Goal: Information Seeking & Learning: Learn about a topic

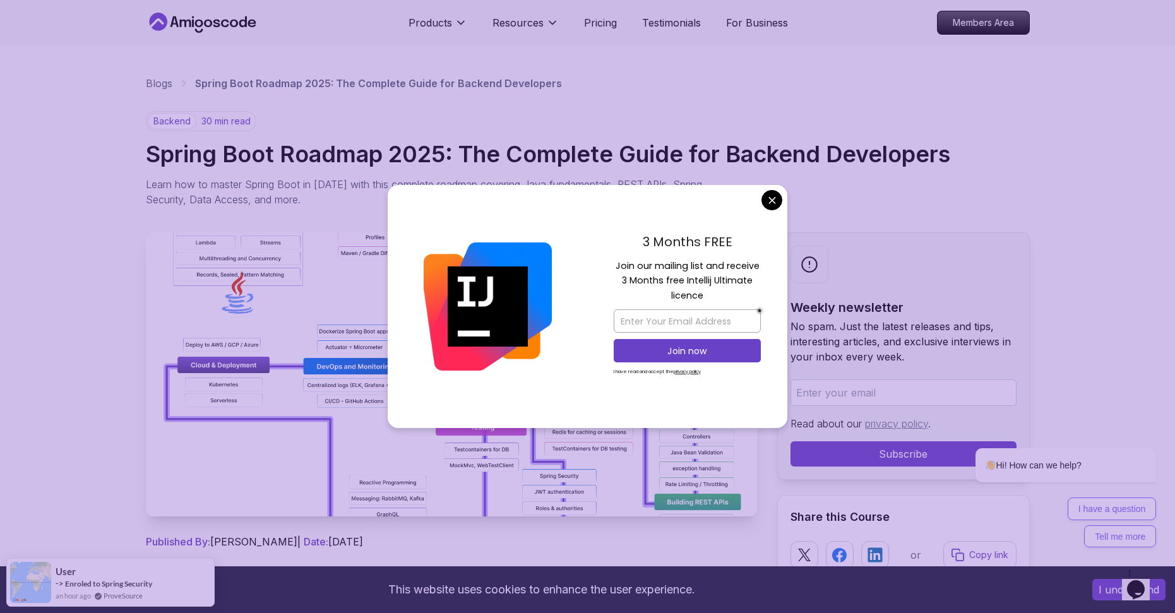
click at [763, 208] on div "3 Months FREE Join our mailing list and receive 3 Months free Intellij Ultimate…" at bounding box center [687, 307] width 200 height 244
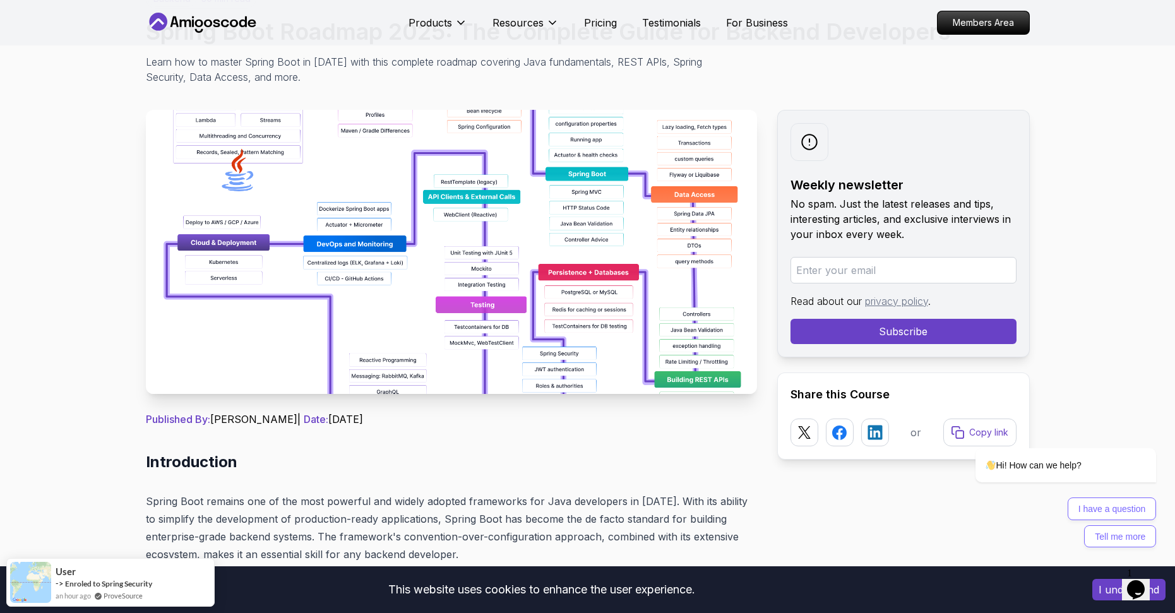
scroll to position [98, 0]
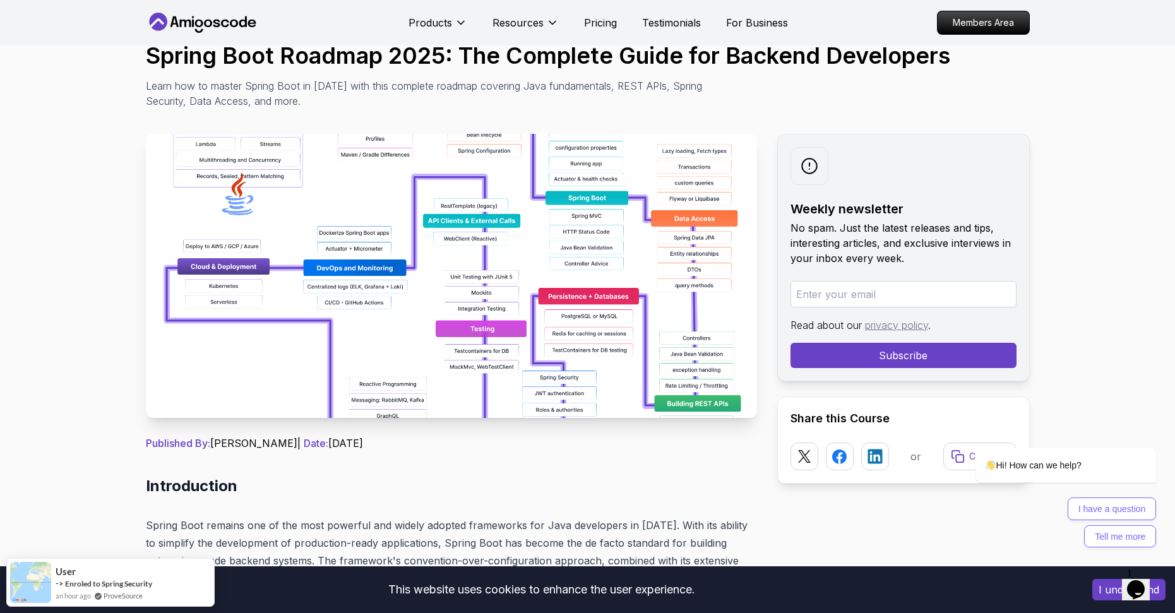
click at [494, 284] on img at bounding box center [451, 276] width 611 height 284
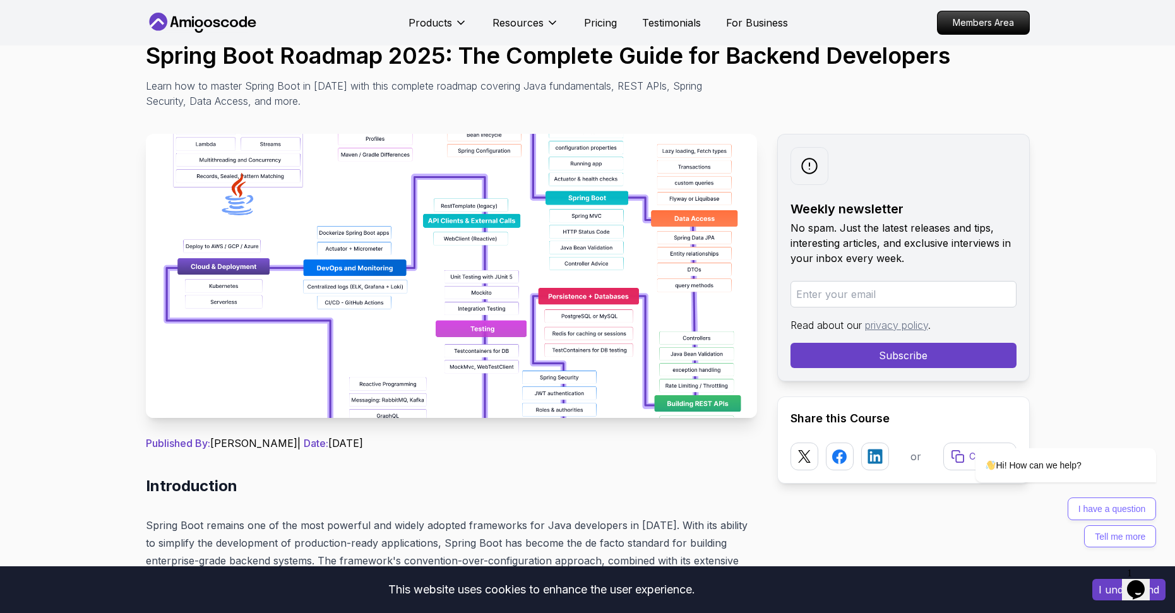
click at [494, 232] on img at bounding box center [451, 276] width 611 height 284
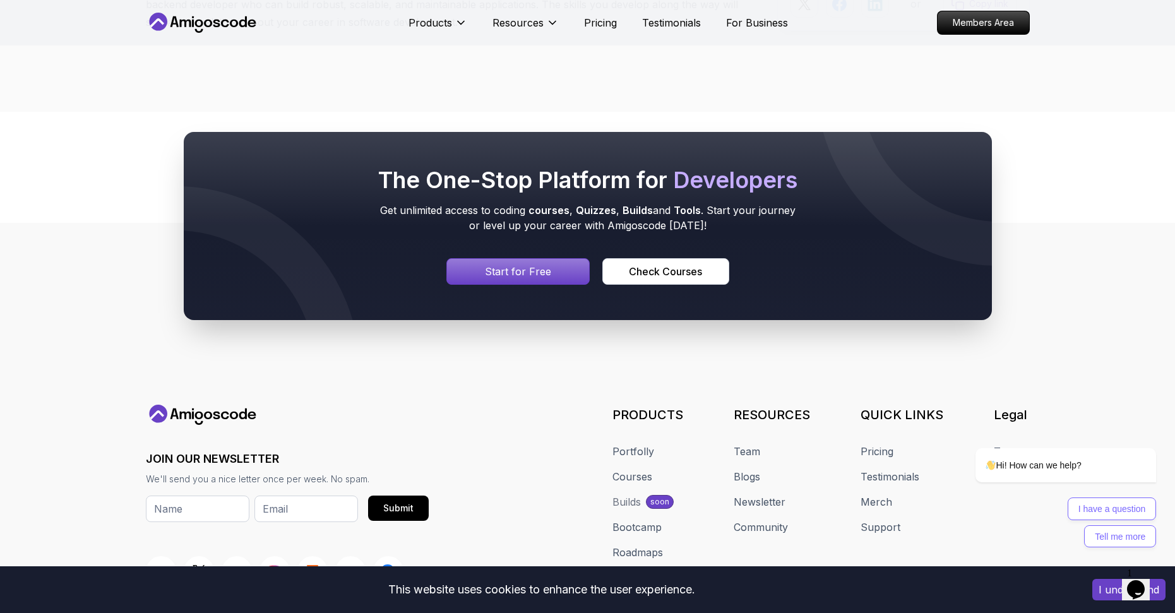
scroll to position [16337, 0]
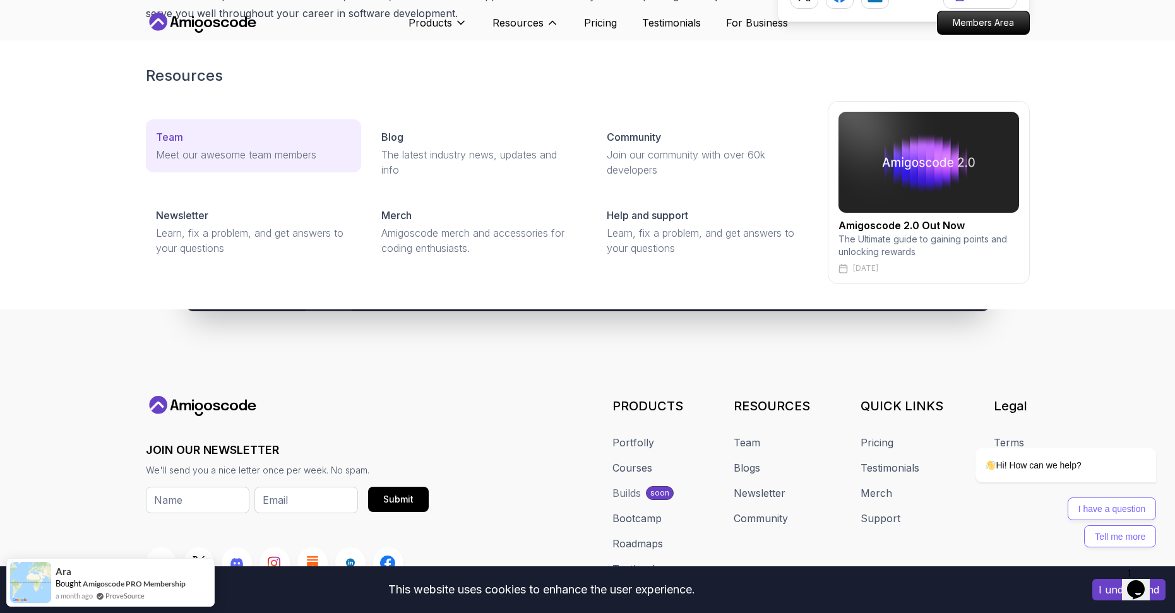
click at [326, 143] on div "Team" at bounding box center [253, 136] width 195 height 15
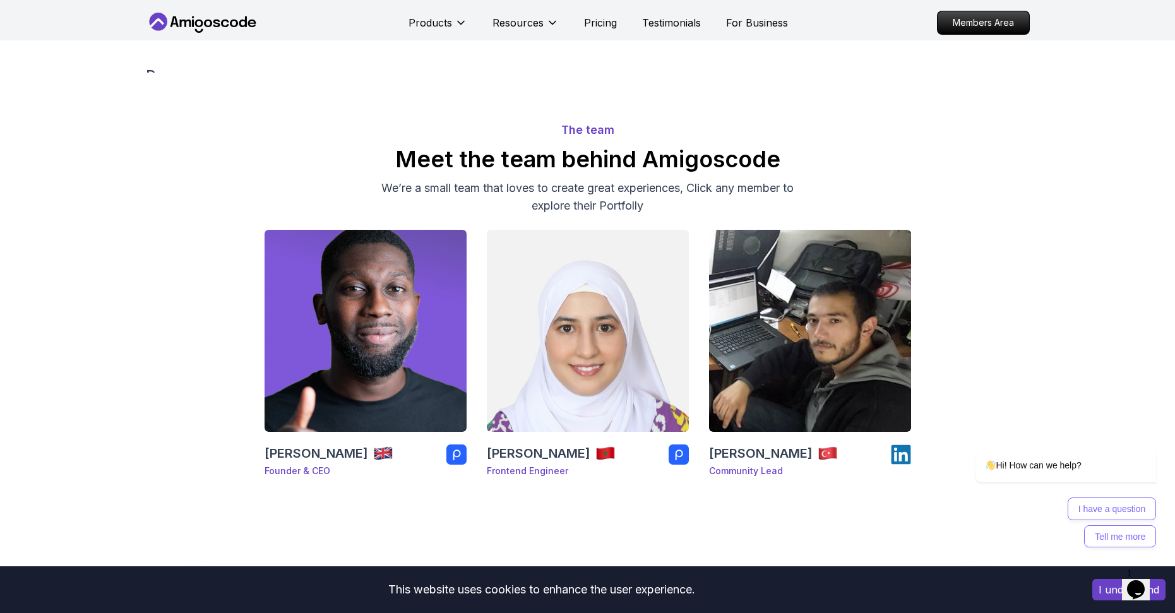
click at [595, 30] on div "Products Resources Resources Team Meet our awesome team members Blog The latest…" at bounding box center [597, 22] width 379 height 25
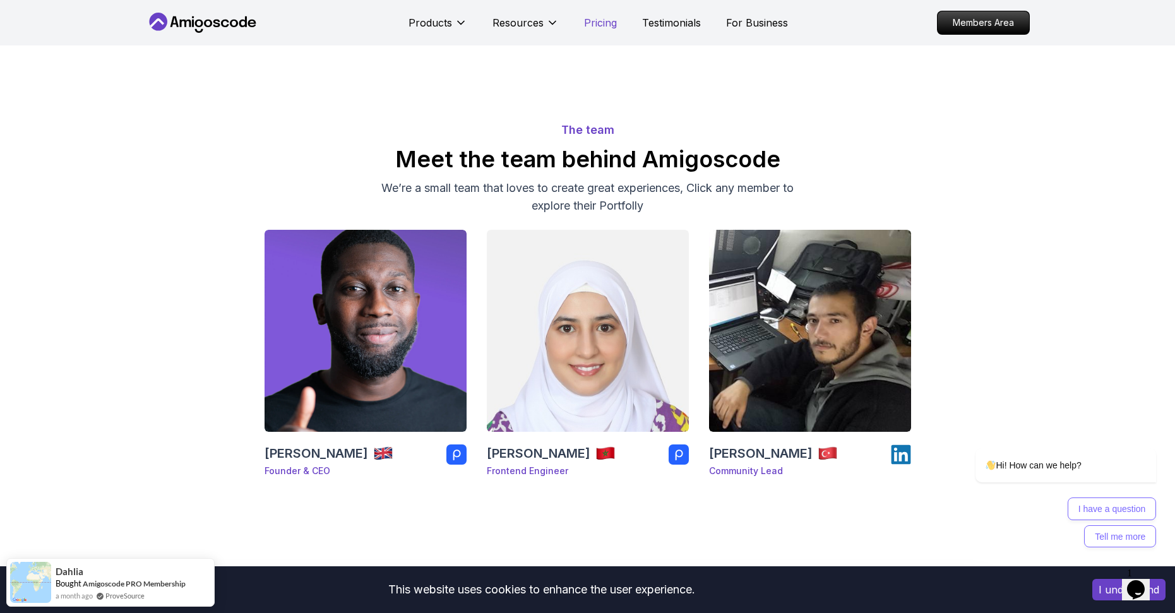
click at [600, 28] on p "Pricing" at bounding box center [600, 22] width 33 height 15
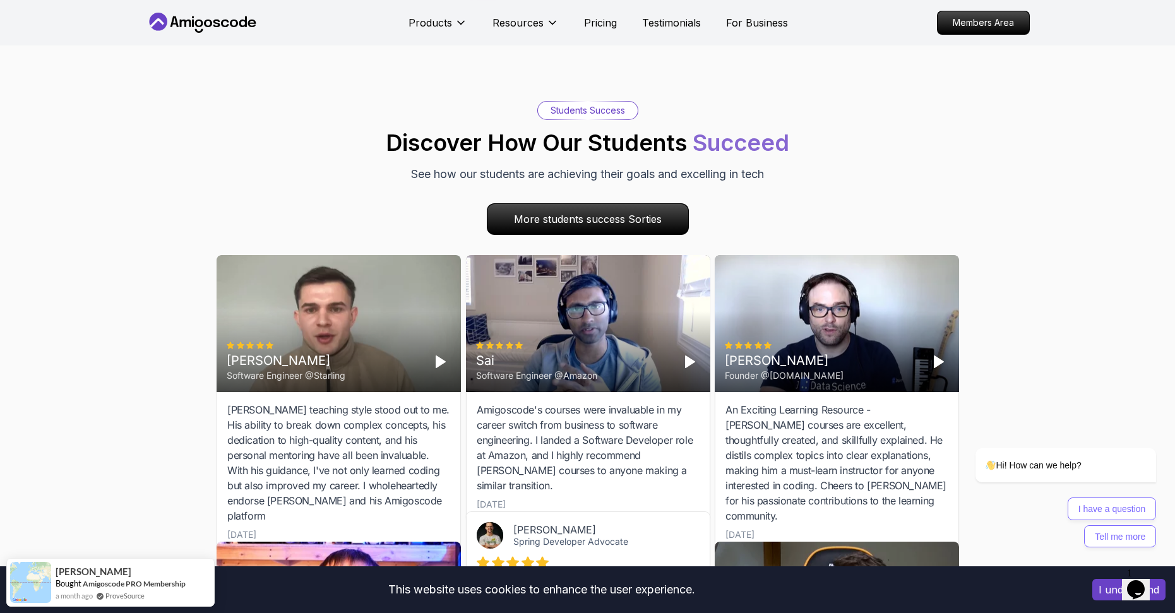
scroll to position [3761, 0]
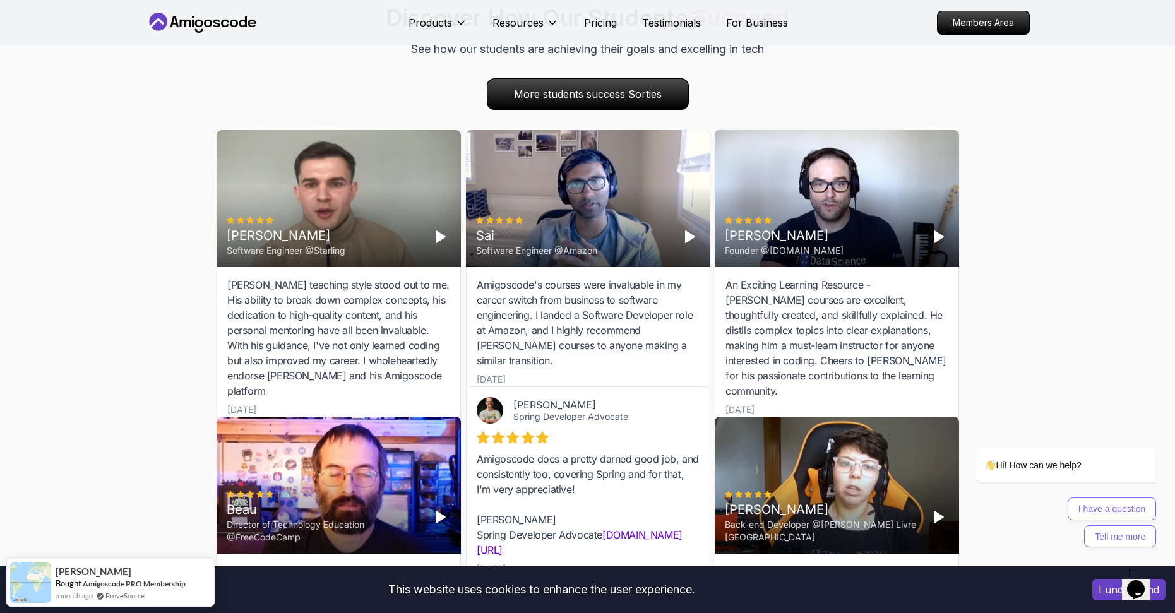
click at [686, 232] on polygon "Play" at bounding box center [689, 237] width 9 height 11
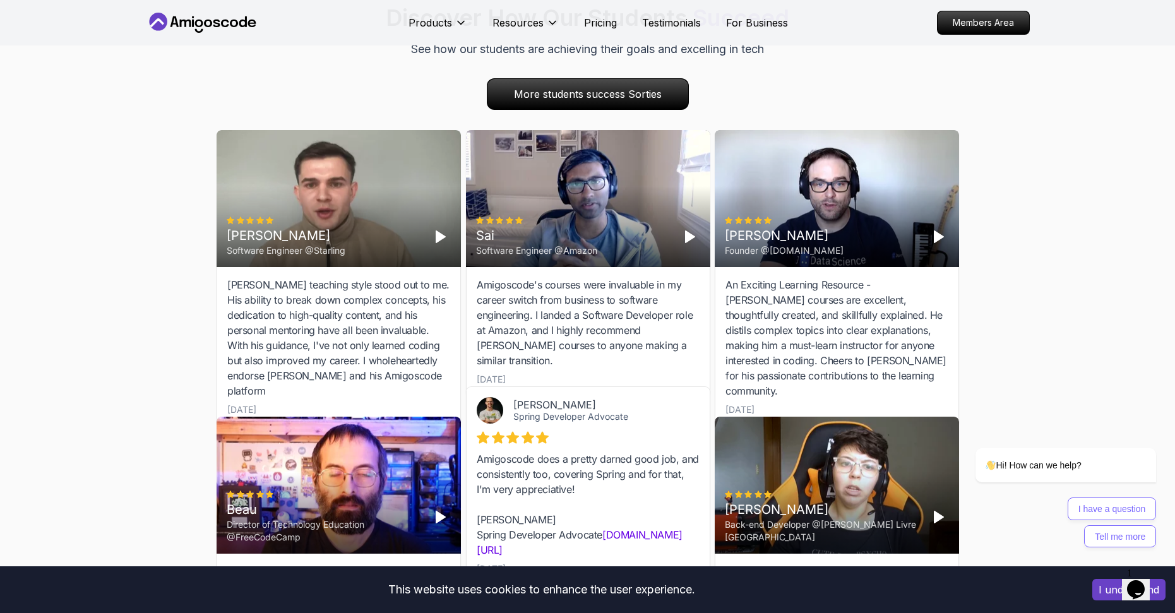
click at [689, 230] on icon "Play" at bounding box center [689, 237] width 15 height 15
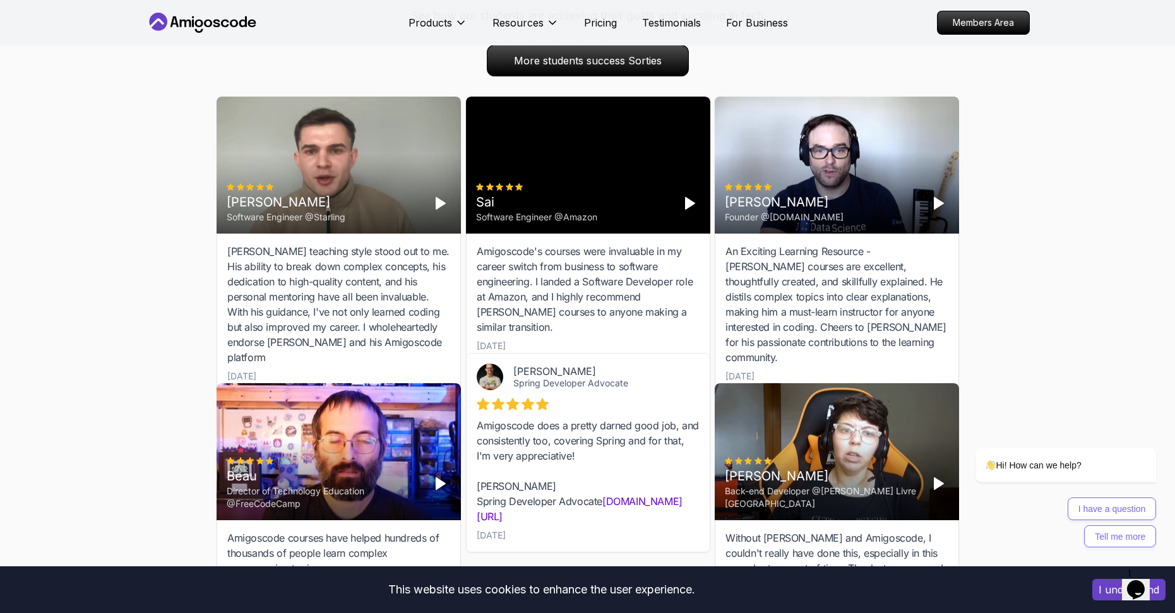
scroll to position [3801, 0]
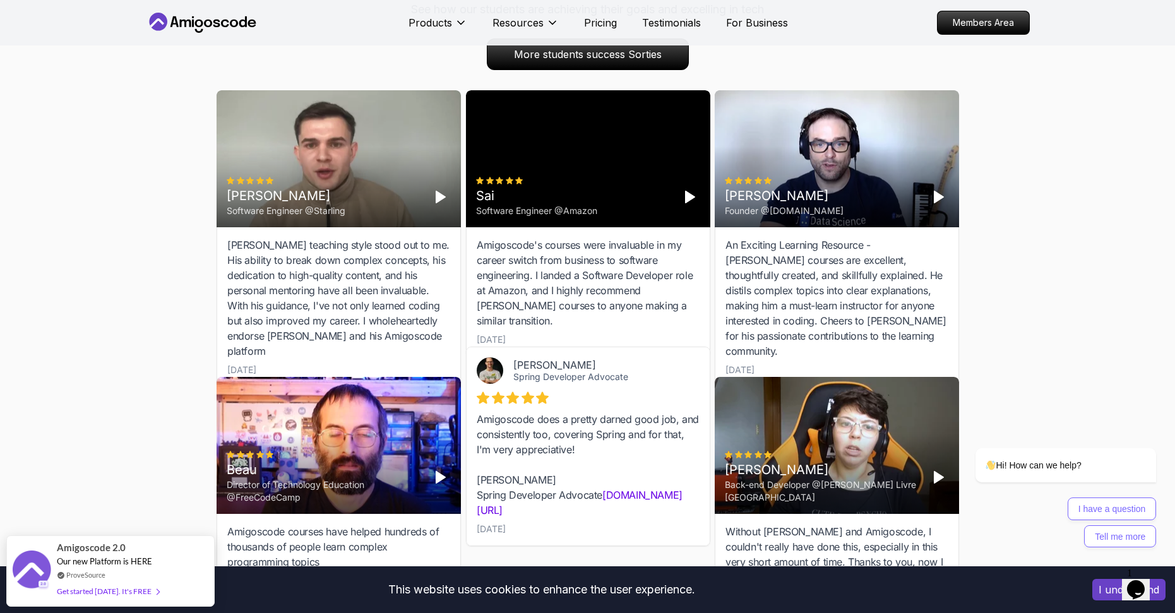
click at [933, 468] on button "Play" at bounding box center [938, 478] width 20 height 20
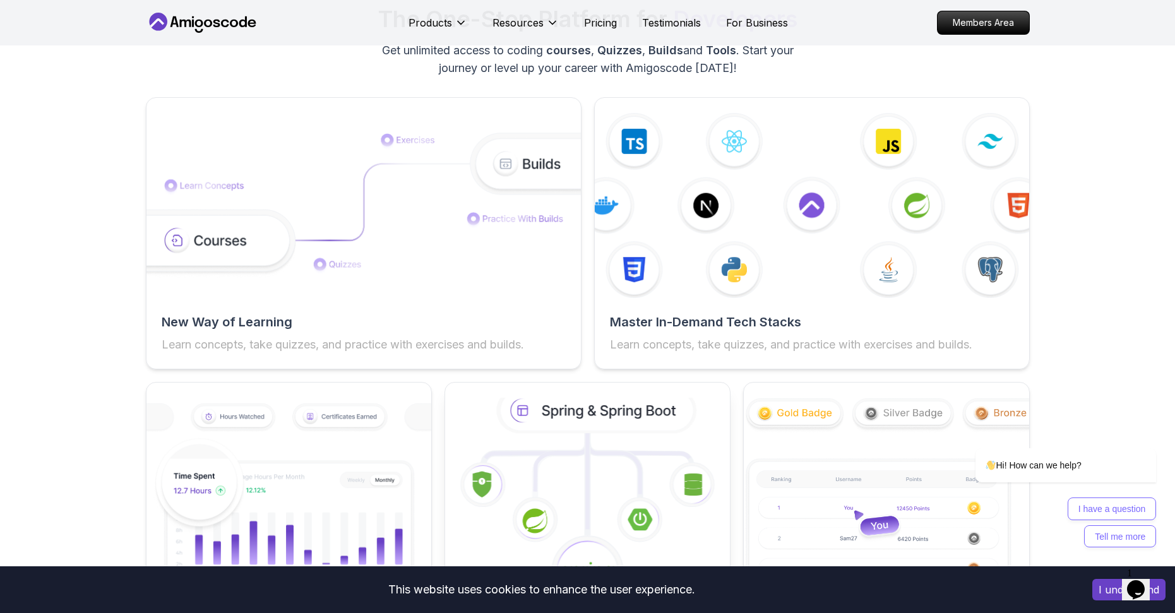
scroll to position [1828, 0]
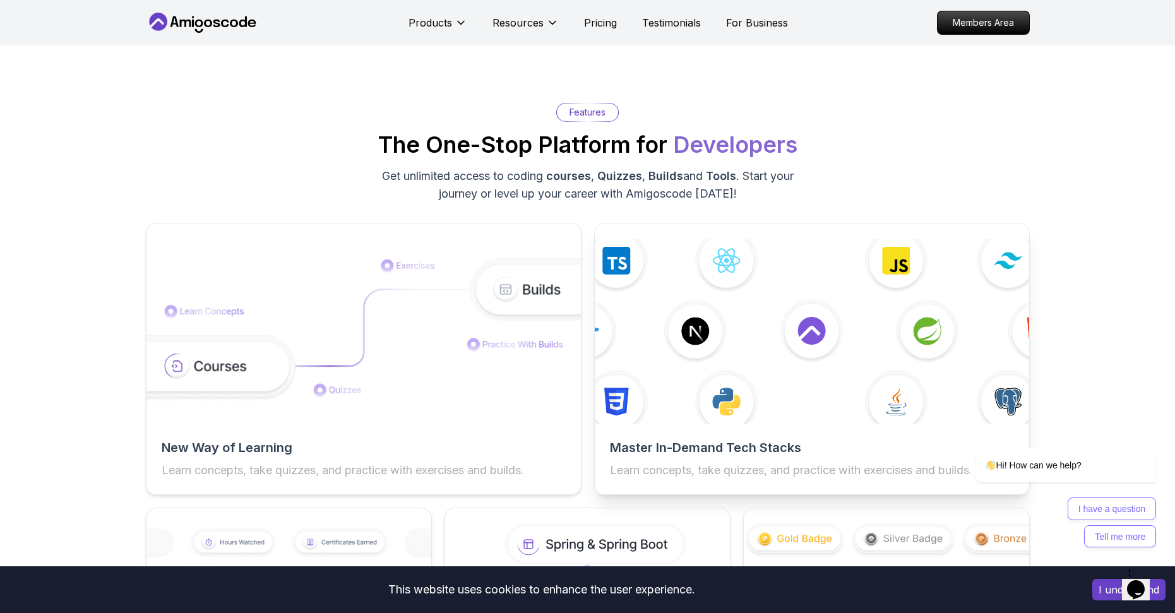
click at [797, 349] on img at bounding box center [812, 330] width 478 height 203
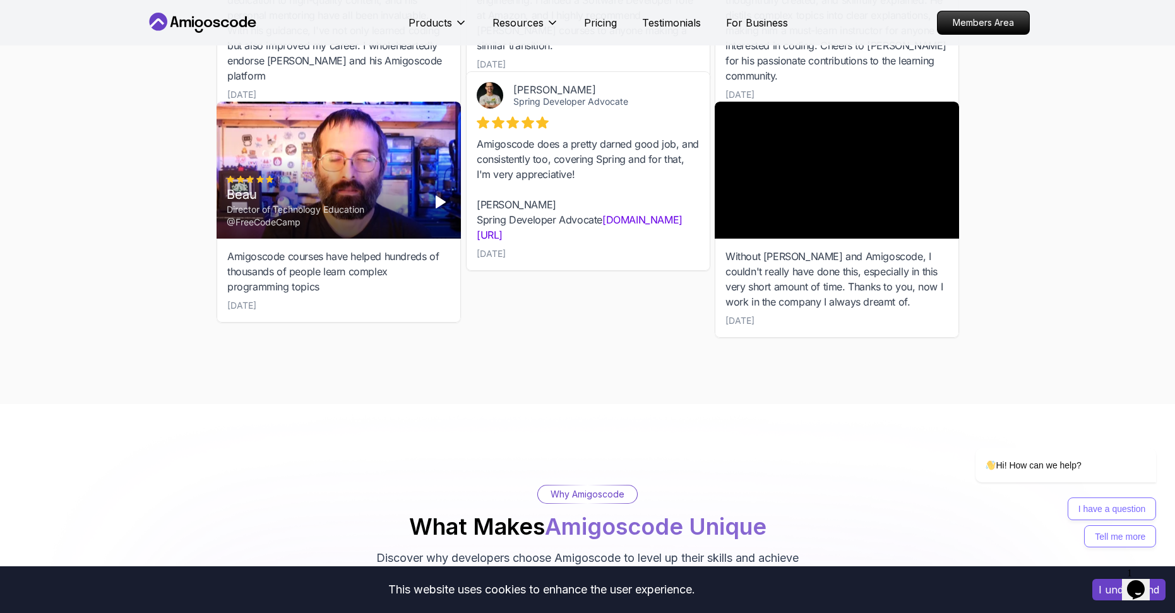
scroll to position [4014, 0]
